Goal: Task Accomplishment & Management: Complete application form

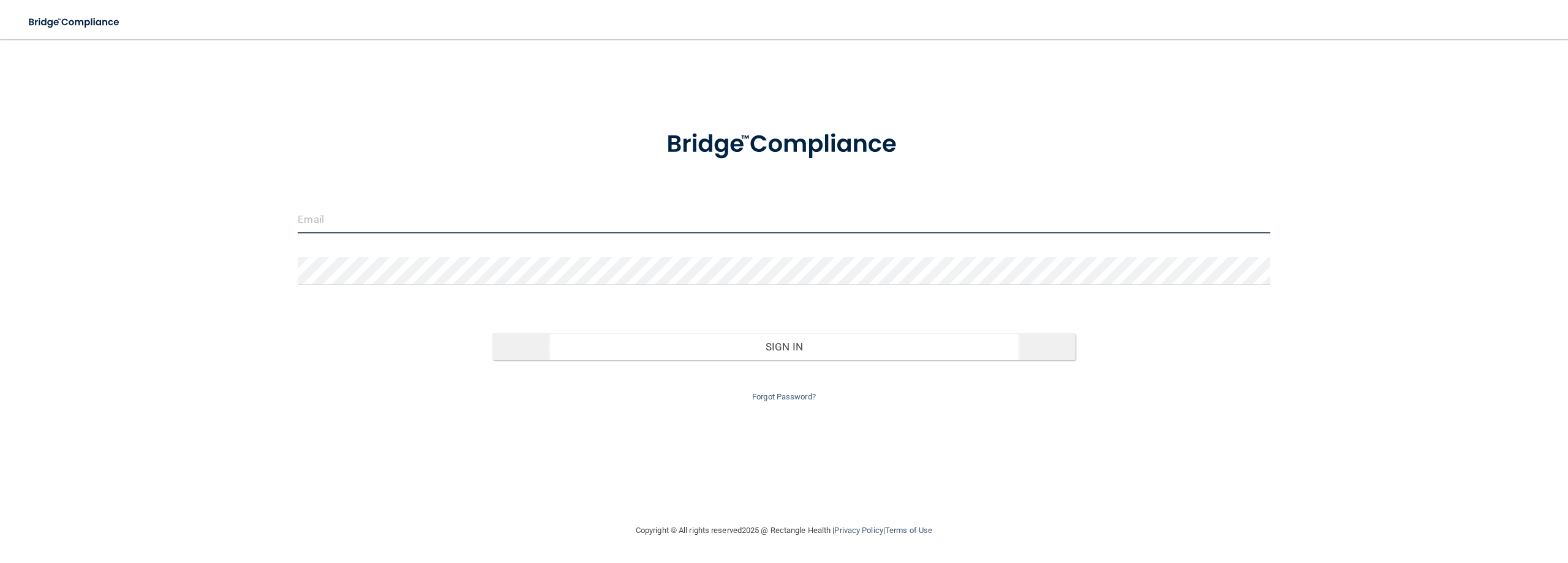
type input "[EMAIL_ADDRESS][DOMAIN_NAME]"
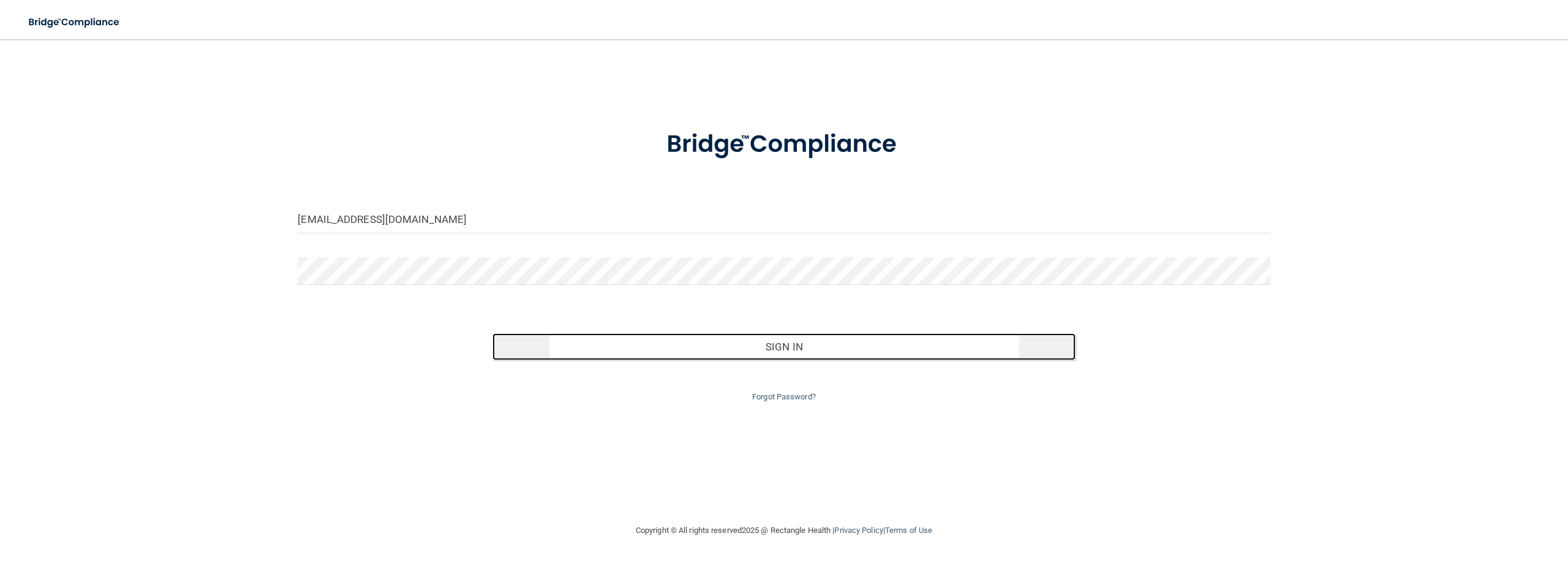
click at [608, 349] on button "Sign In" at bounding box center [784, 347] width 583 height 27
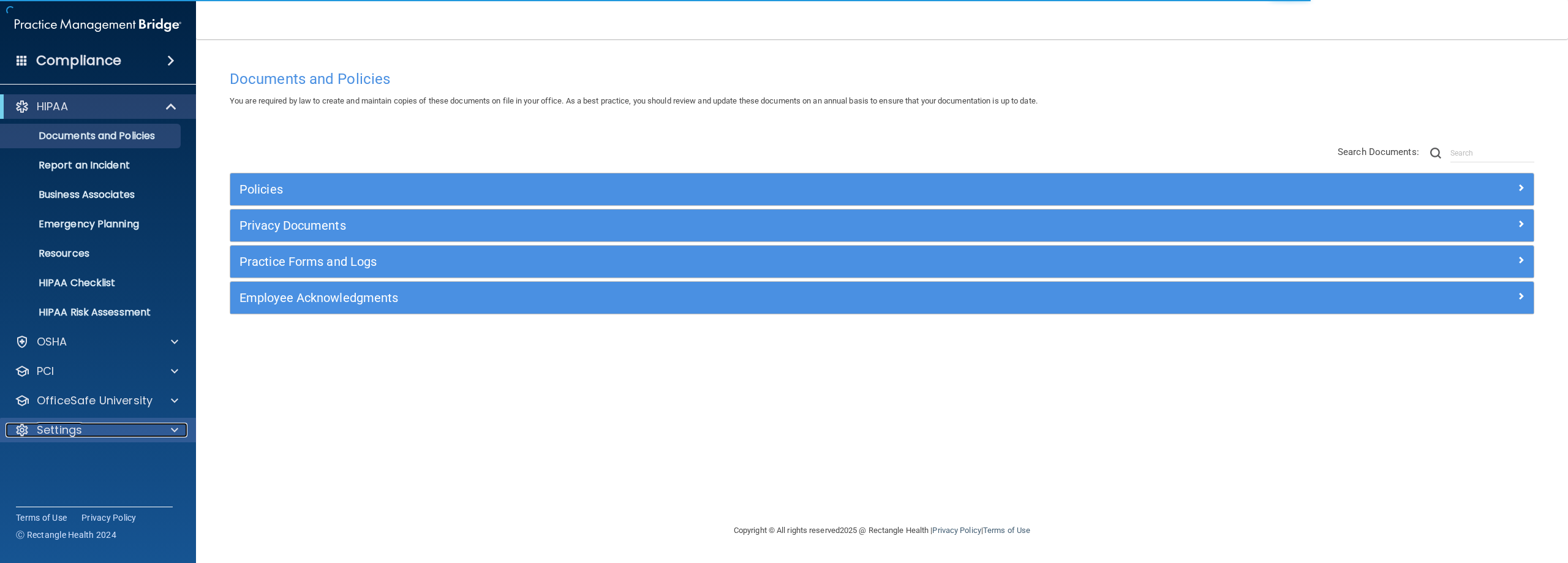
click at [94, 427] on div "Settings" at bounding box center [81, 430] width 152 height 14
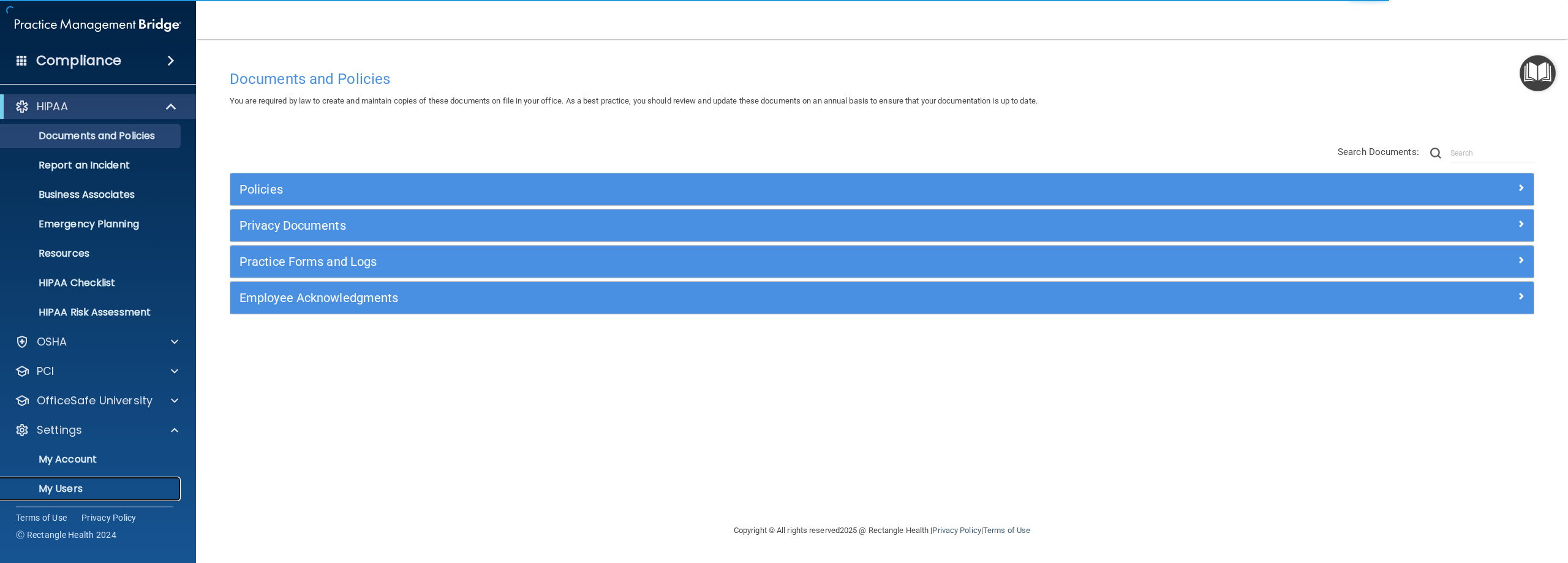
click at [64, 492] on p "My Users" at bounding box center [92, 489] width 167 height 12
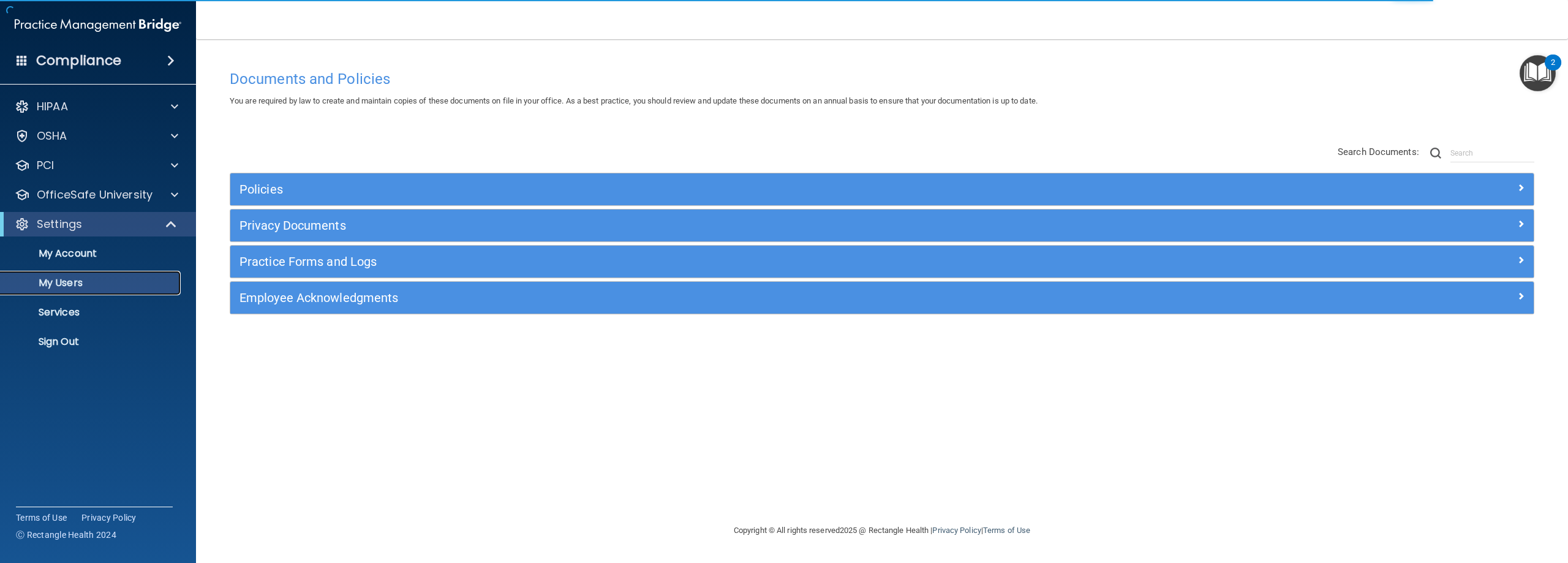
select select "20"
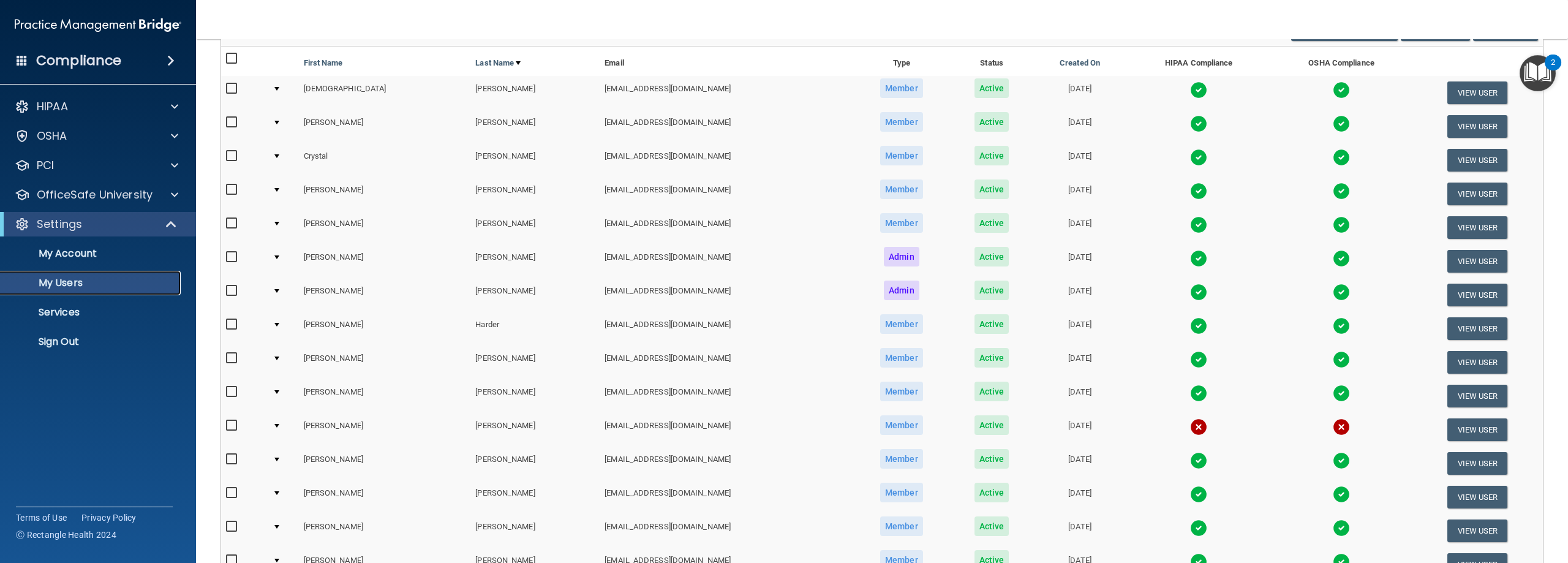
scroll to position [111, 0]
click at [1190, 427] on img at bounding box center [1198, 427] width 17 height 17
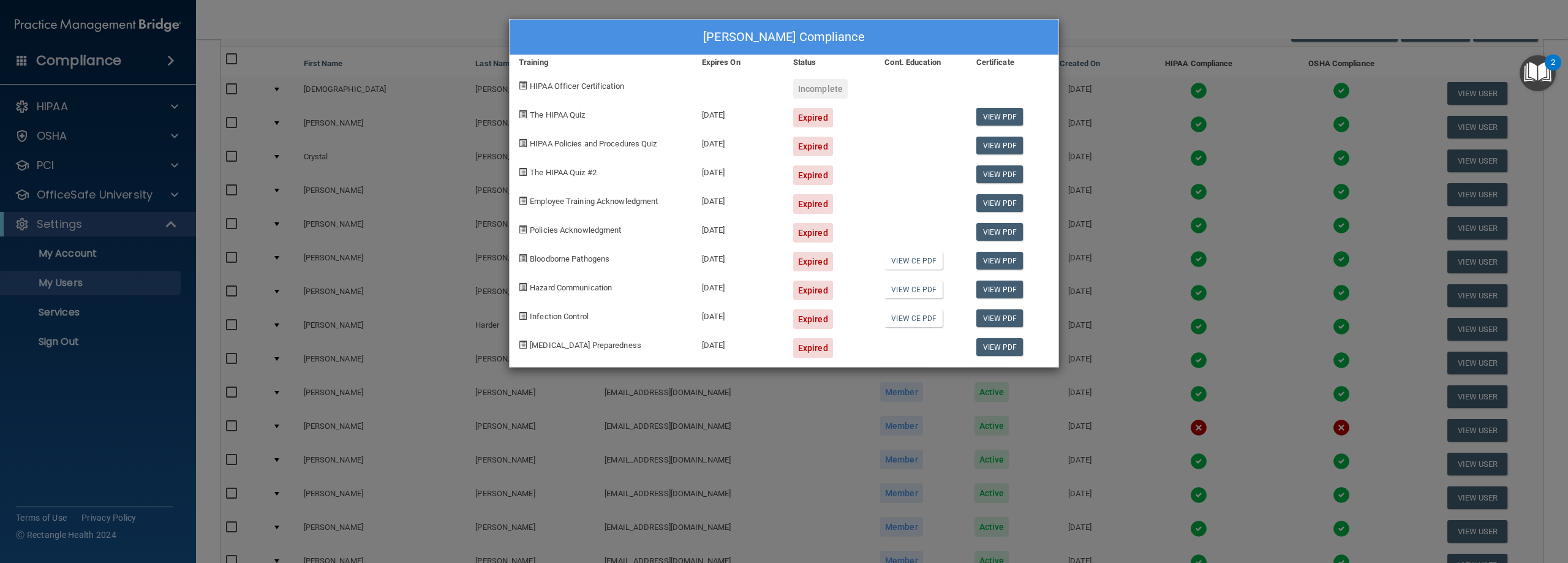
click at [1106, 38] on div "[PERSON_NAME] Compliance Training Expires On Status Cont. Education Certificate…" at bounding box center [784, 281] width 1568 height 563
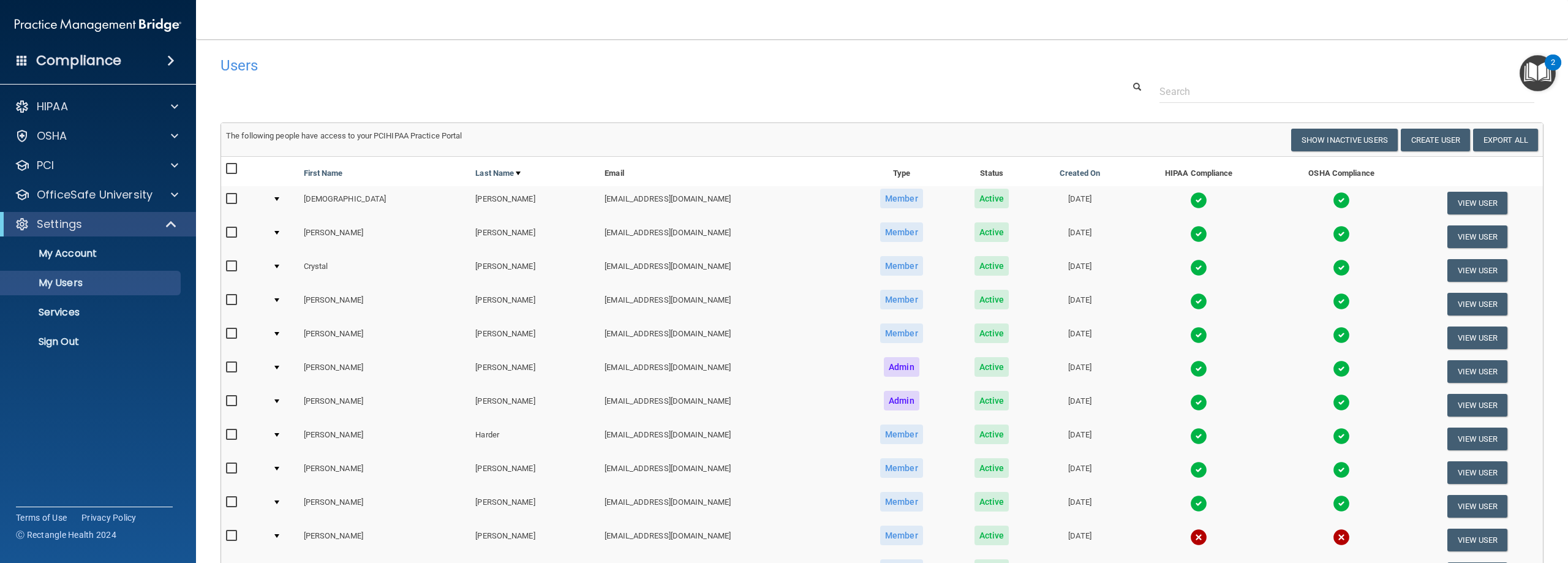
scroll to position [0, 0]
click at [1437, 145] on button "Create User" at bounding box center [1435, 141] width 69 height 23
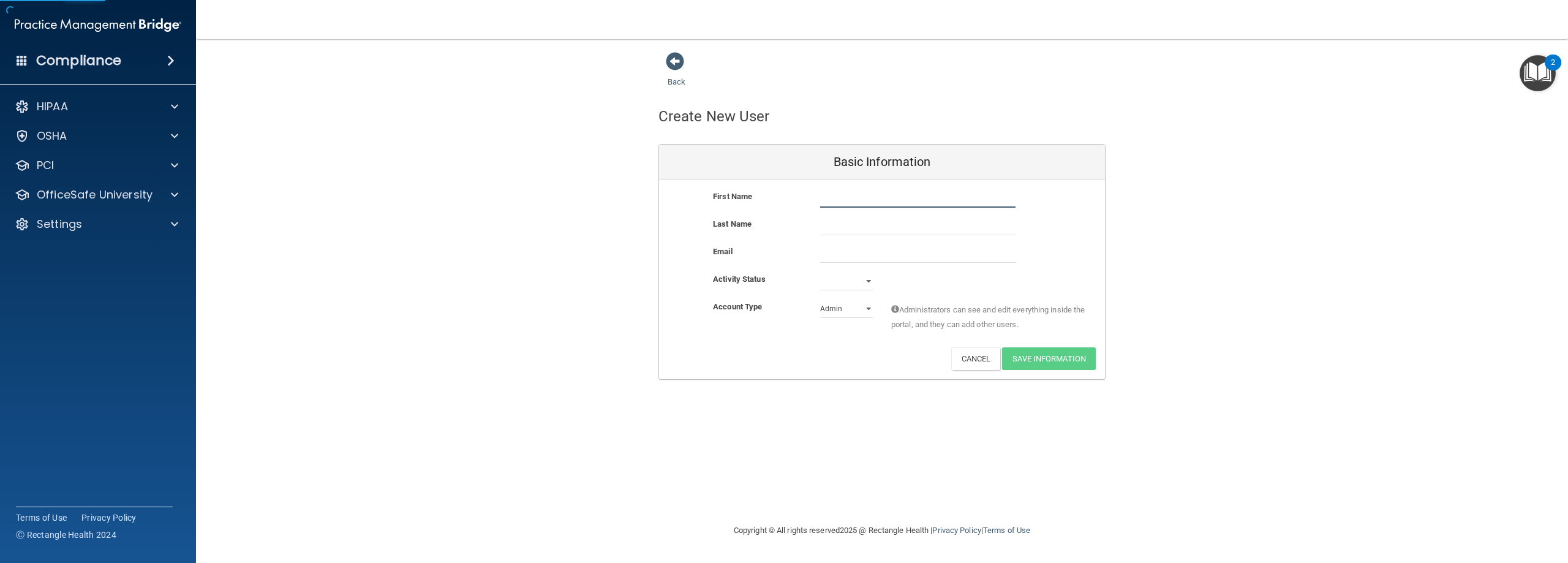
click at [865, 205] on input "text" at bounding box center [918, 199] width 196 height 18
type input "[PERSON_NAME]"
type input "m"
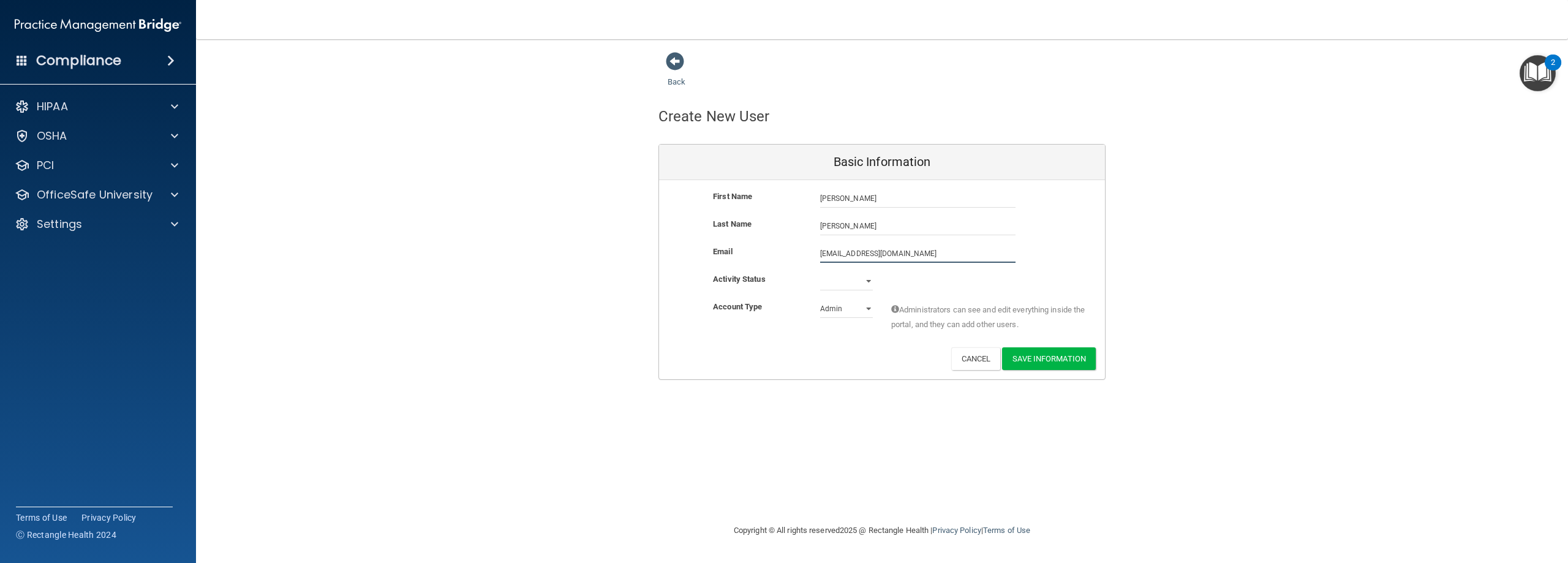
type input "[EMAIL_ADDRESS][DOMAIN_NAME]"
click at [863, 283] on select "Active Inactive" at bounding box center [846, 281] width 52 height 18
select select "active"
click at [820, 272] on select "Active Inactive" at bounding box center [846, 281] width 52 height 18
click at [857, 308] on select "Admin Member" at bounding box center [846, 308] width 52 height 18
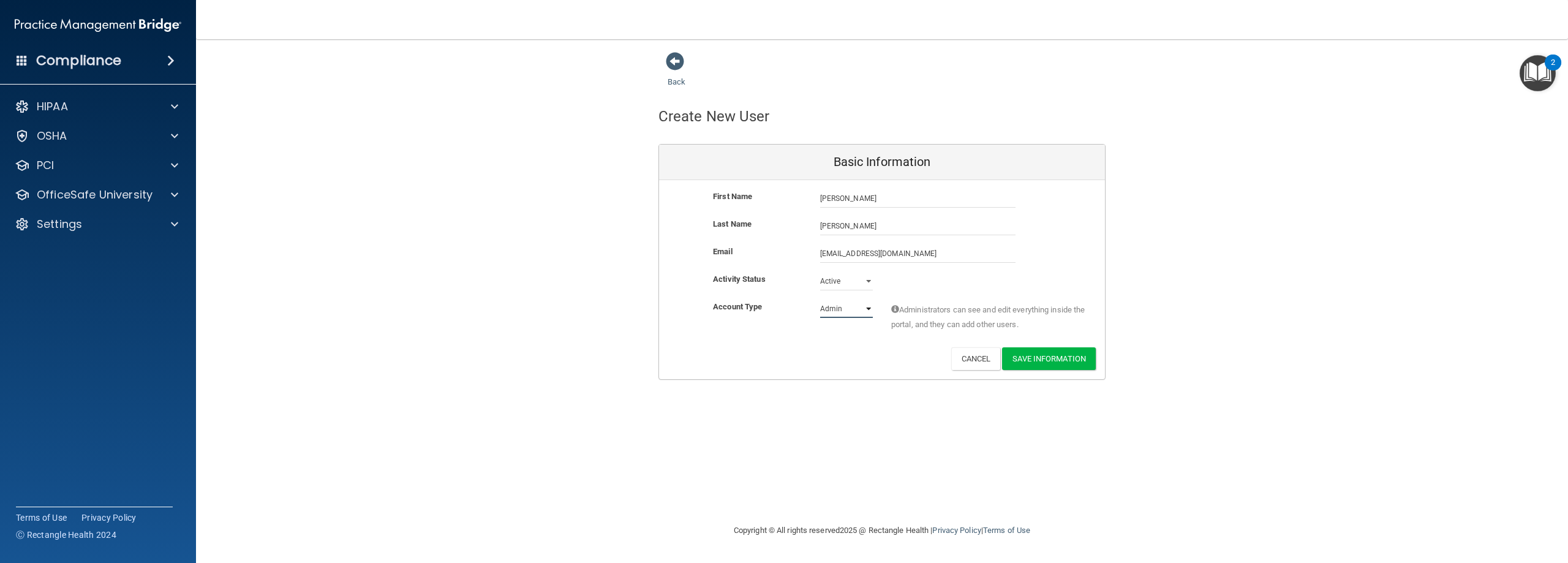
select select "practice_member"
click at [820, 299] on select "Admin Member" at bounding box center [846, 308] width 52 height 18
click at [1058, 359] on button "Save Information" at bounding box center [1049, 358] width 94 height 23
